Goal: Information Seeking & Learning: Learn about a topic

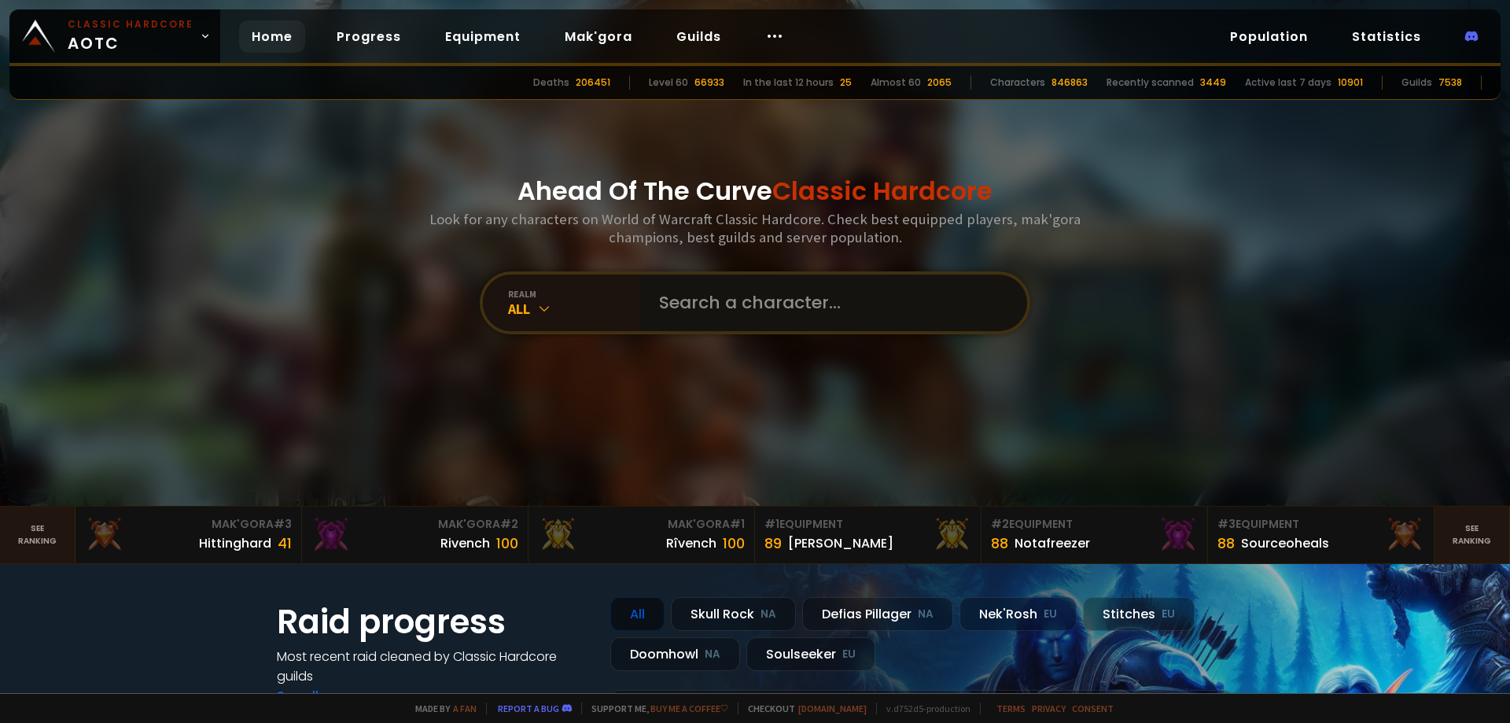
click at [743, 291] on input "text" at bounding box center [829, 302] width 359 height 57
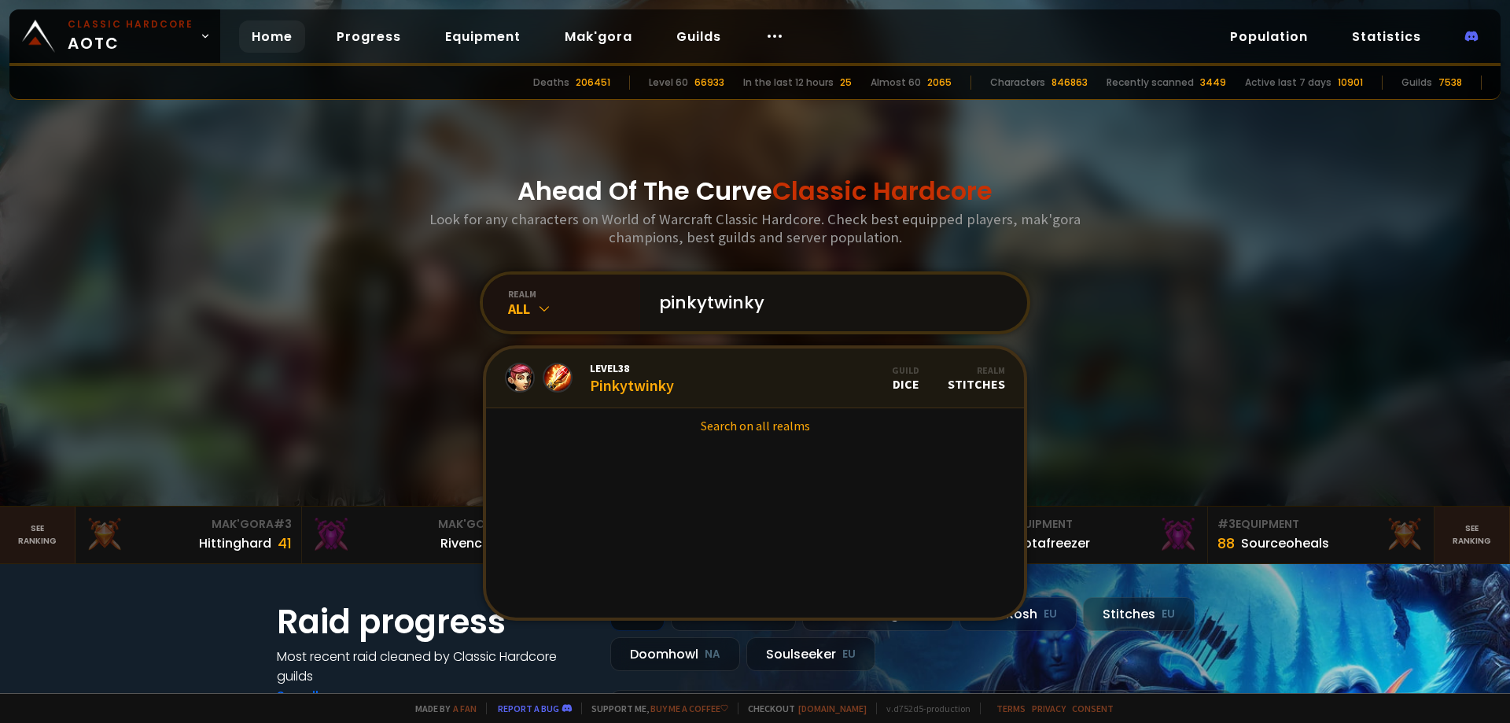
type input "pinkytwinky"
click at [666, 375] on div "Level 38 Pinkytwinky" at bounding box center [632, 378] width 84 height 34
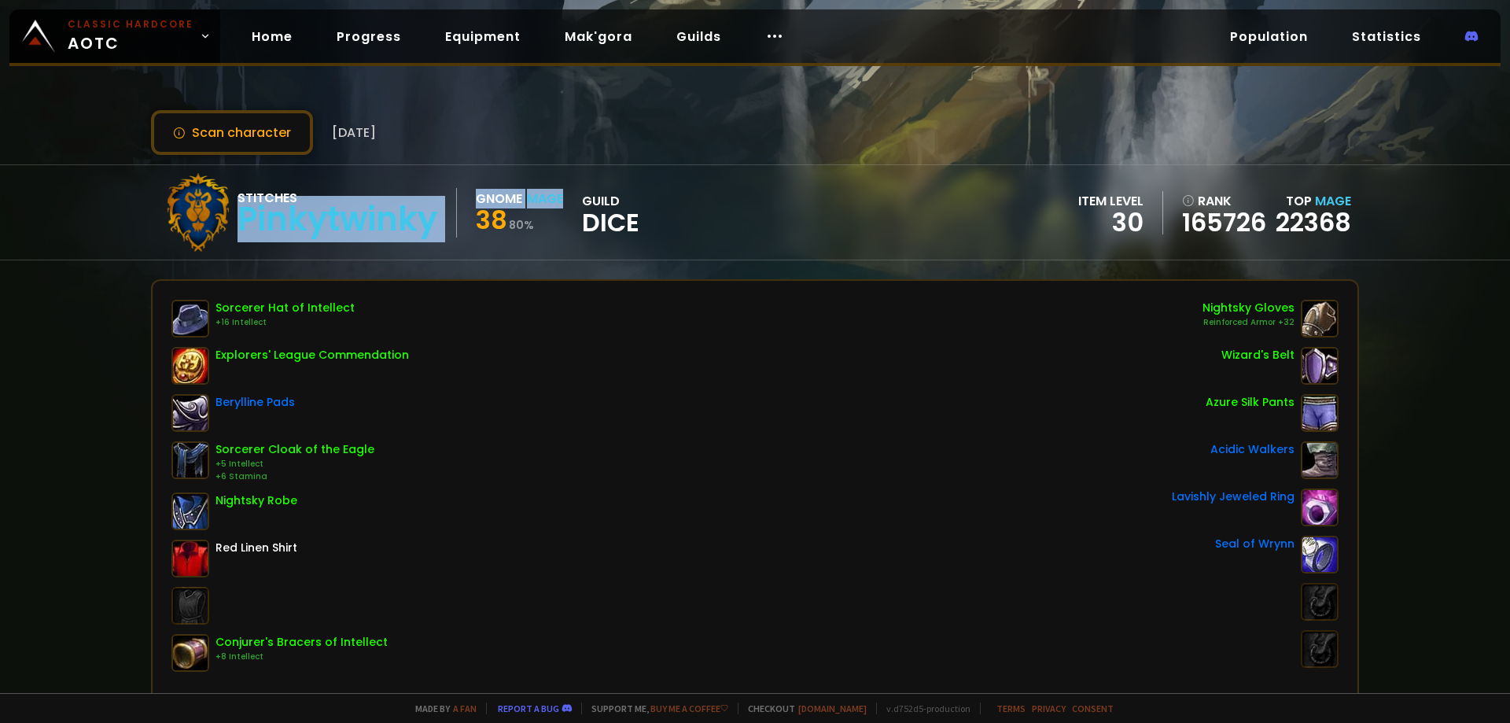
drag, startPoint x: 242, startPoint y: 222, endPoint x: 491, endPoint y: 225, distance: 248.6
click at [477, 216] on div "Stitches Pinkytwinky Gnome Mage 38 80 % guild Dice" at bounding box center [399, 212] width 481 height 79
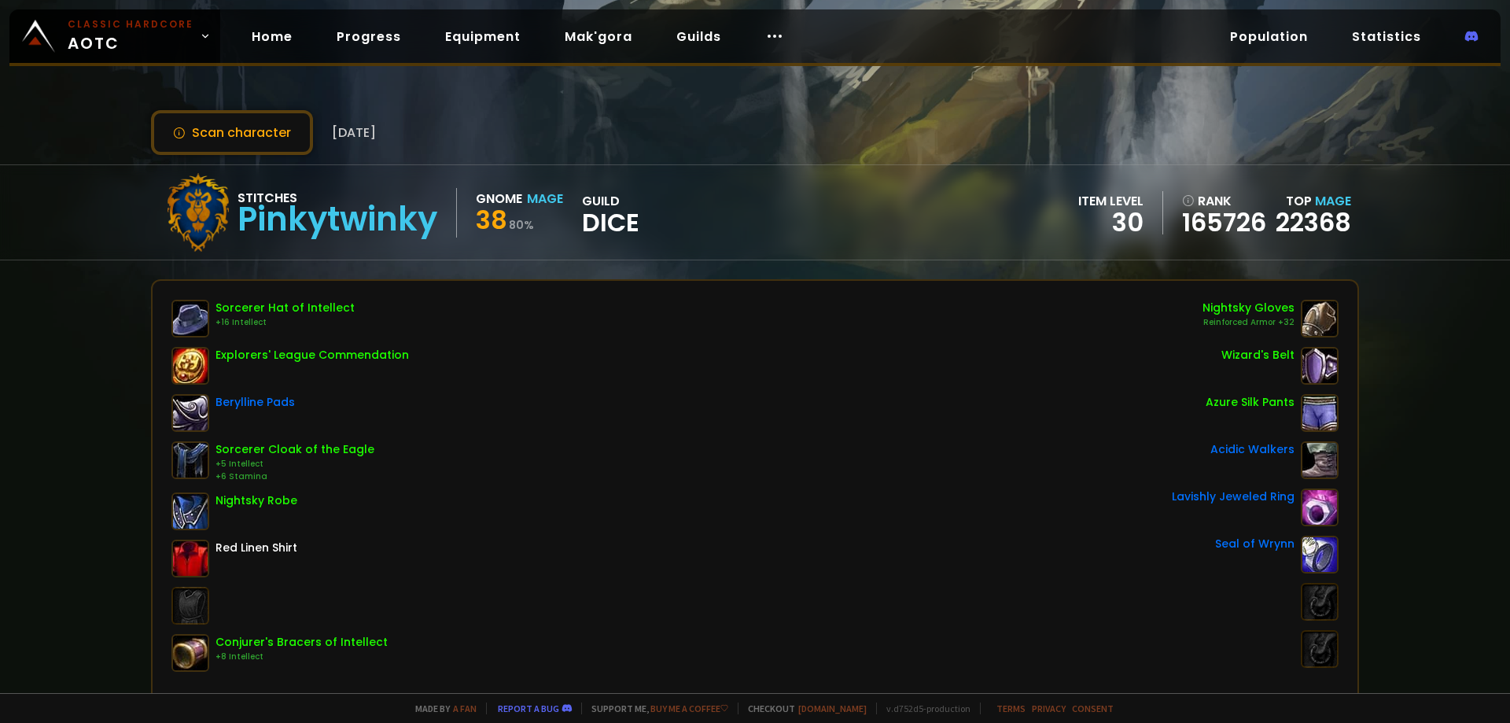
click at [584, 140] on div "Scan character [DATE]" at bounding box center [755, 132] width 1208 height 45
click at [477, 45] on link "Equipment" at bounding box center [483, 36] width 101 height 32
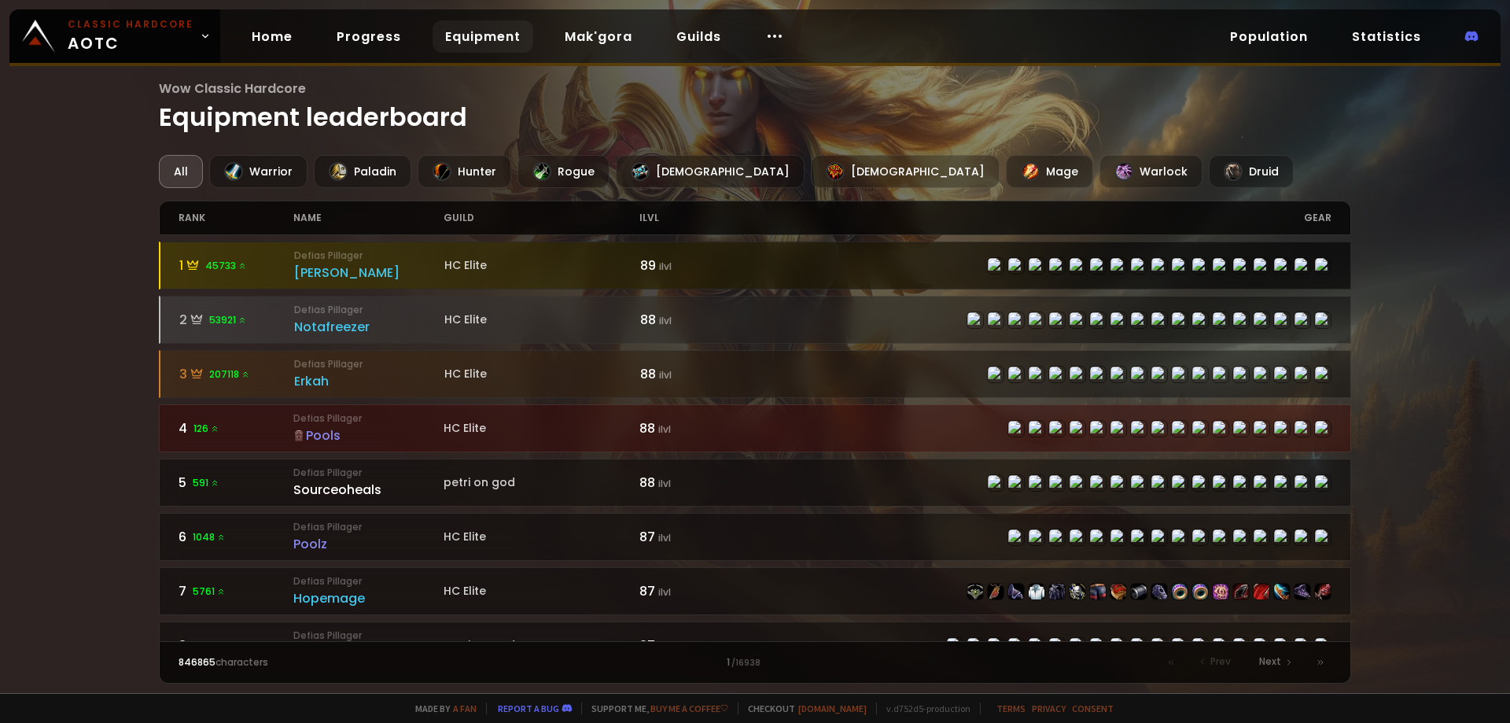
click at [307, 265] on div "[PERSON_NAME]" at bounding box center [369, 273] width 150 height 20
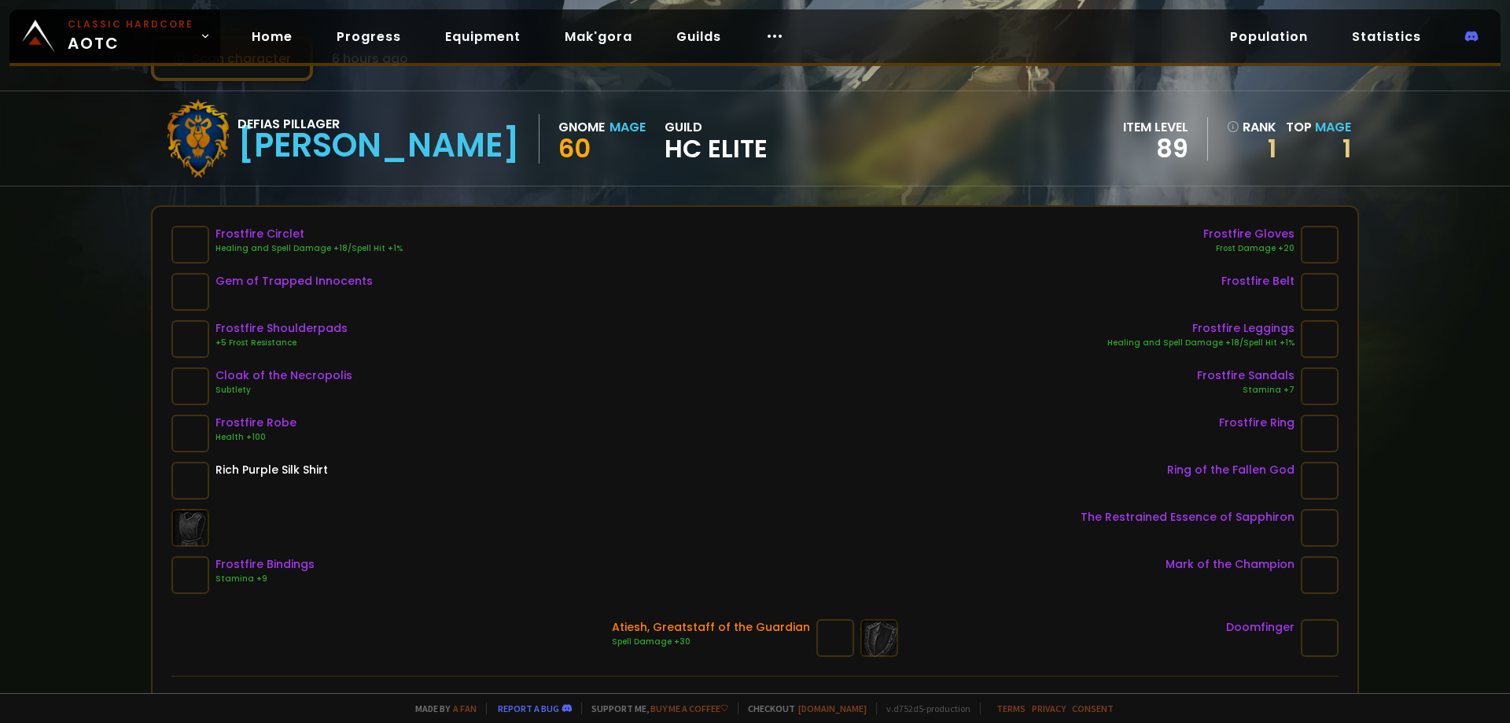
scroll to position [79, 0]
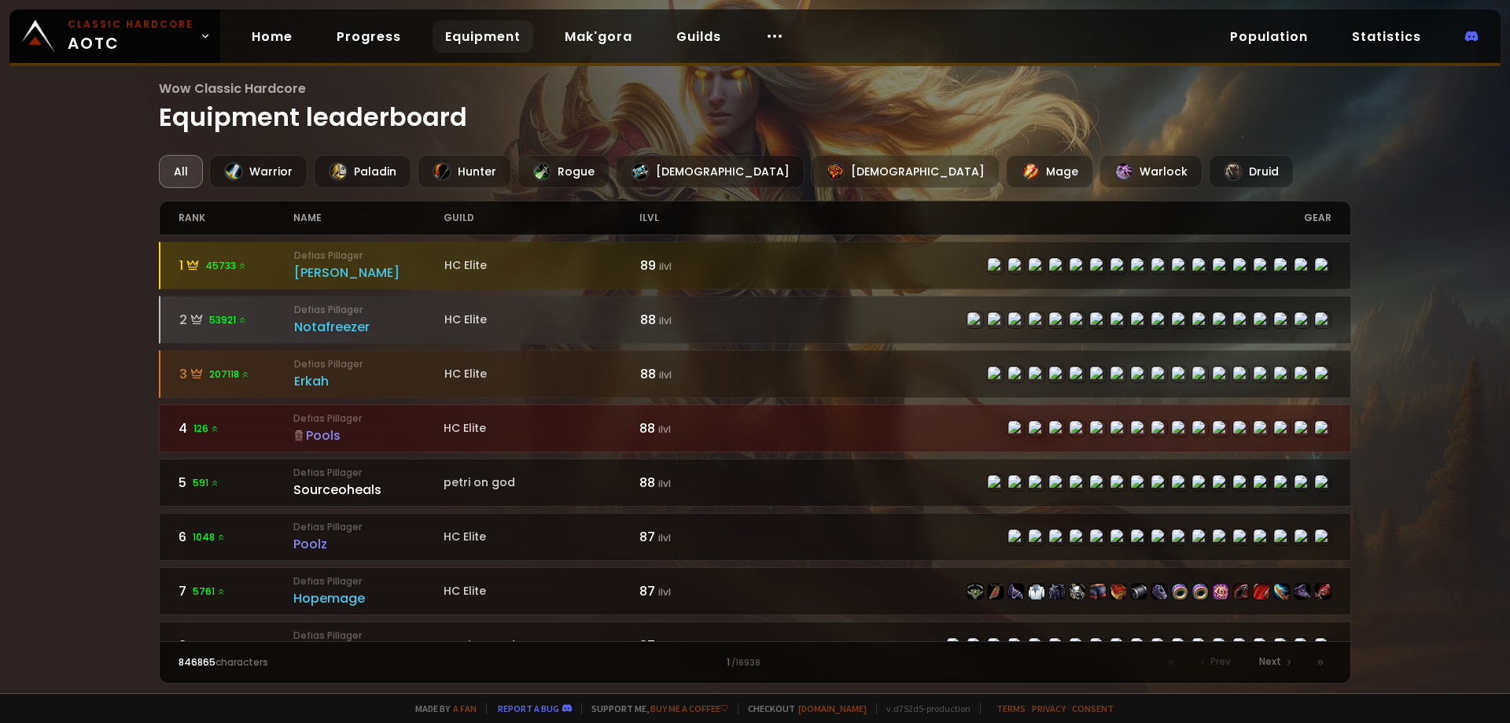
click at [299, 435] on icon at bounding box center [298, 435] width 11 height 11
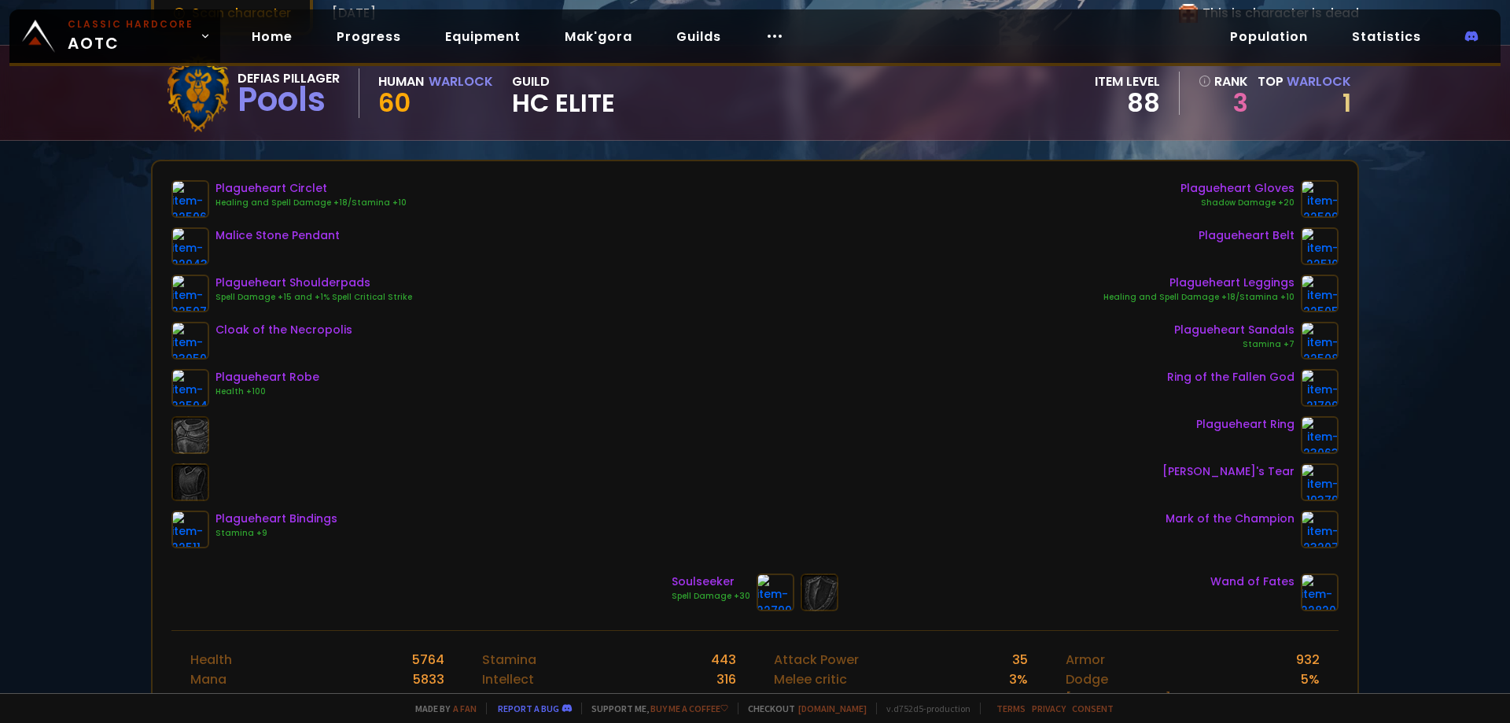
scroll to position [157, 0]
